Goal: Task Accomplishment & Management: Manage account settings

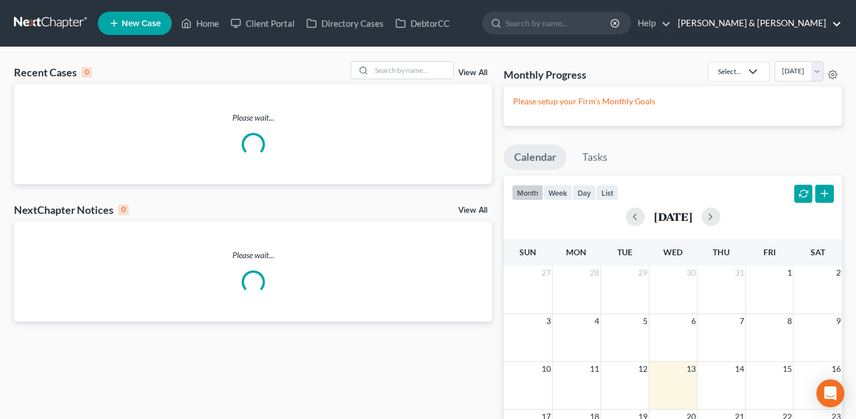
click at [794, 22] on link "[PERSON_NAME] & [PERSON_NAME]" at bounding box center [756, 23] width 169 height 21
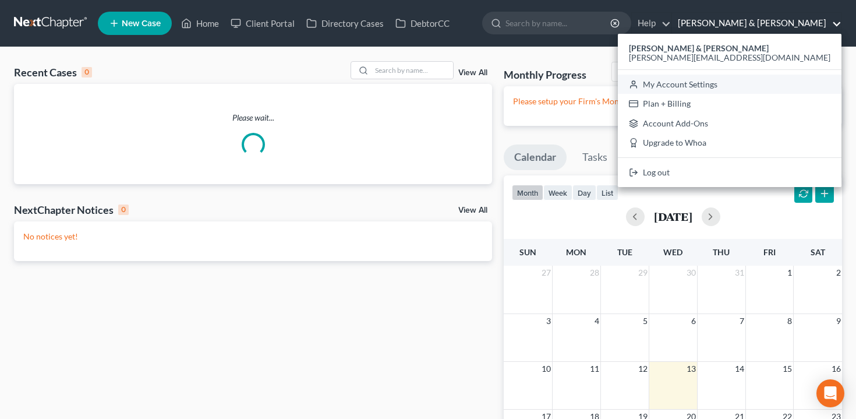
click at [769, 87] on link "My Account Settings" at bounding box center [730, 85] width 224 height 20
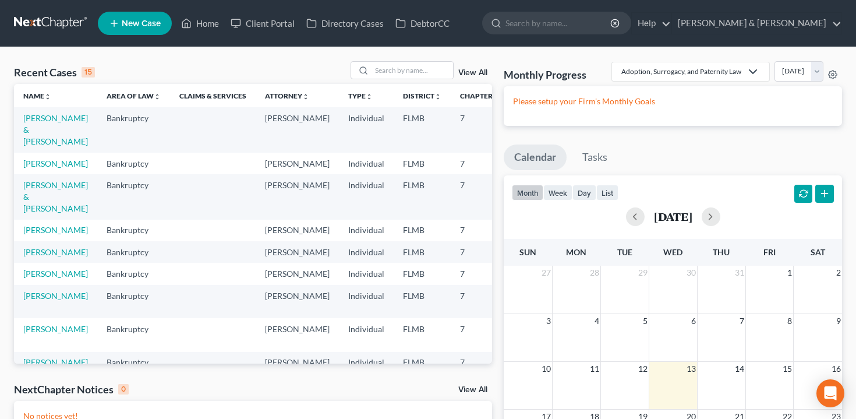
select select "15"
select select "24"
select select "9"
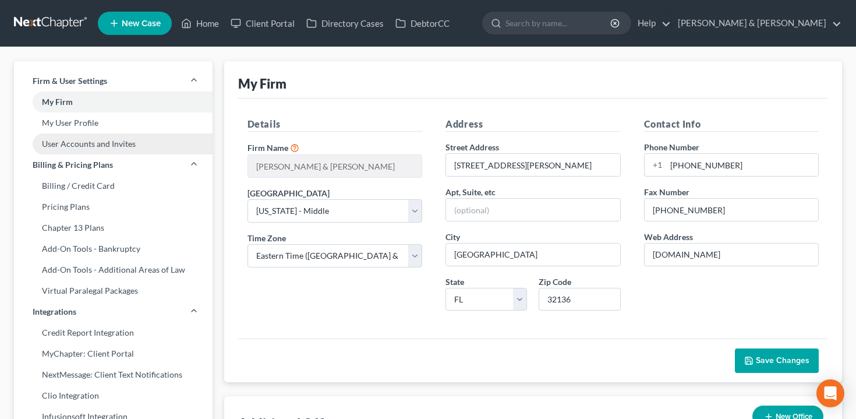
click at [133, 142] on link "User Accounts and Invites" at bounding box center [113, 143] width 199 height 21
